Goal: Check status

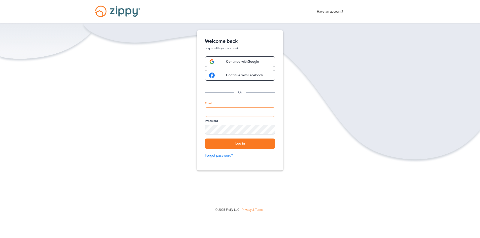
click at [251, 114] on input "Email" at bounding box center [240, 112] width 70 height 10
type input "**********"
click at [205, 139] on button "Log in" at bounding box center [240, 144] width 70 height 10
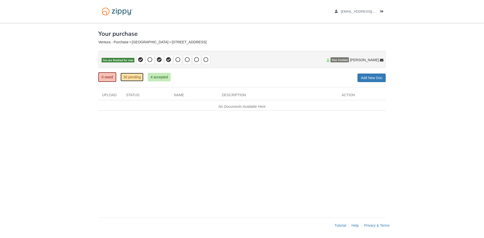
click at [129, 78] on link "30 pending" at bounding box center [131, 77] width 23 height 9
